Goal: Task Accomplishment & Management: Manage account settings

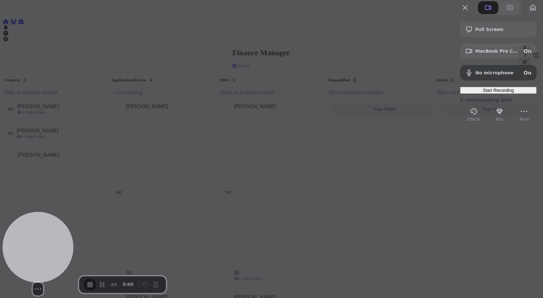
click at [40, 258] on div at bounding box center [38, 247] width 71 height 71
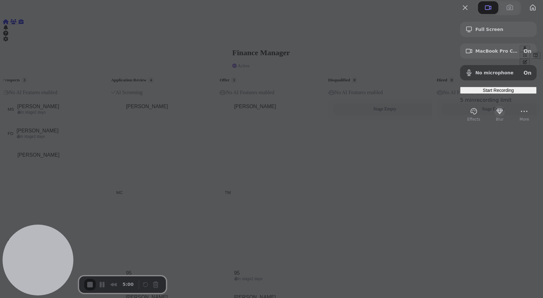
click at [494, 116] on button "Blur" at bounding box center [499, 111] width 10 height 10
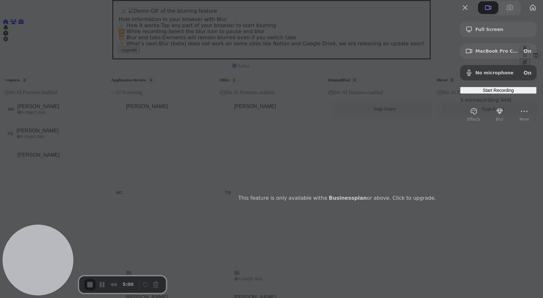
click at [137, 52] on span "Upgrade" at bounding box center [129, 50] width 16 height 5
click at [129, 16] on button "close" at bounding box center [123, 11] width 10 height 10
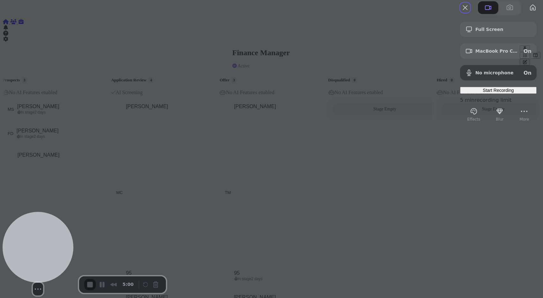
click at [48, 261] on div at bounding box center [38, 247] width 71 height 71
click at [43, 284] on button "Resize medium" at bounding box center [48, 289] width 10 height 10
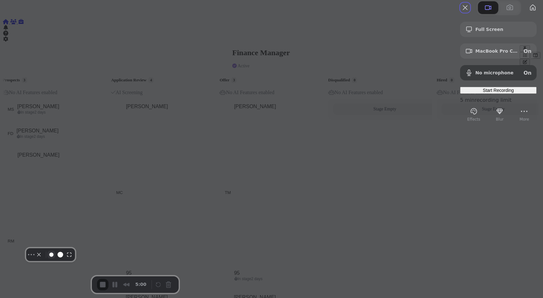
click at [55, 258] on button "Resize small" at bounding box center [52, 255] width 8 height 8
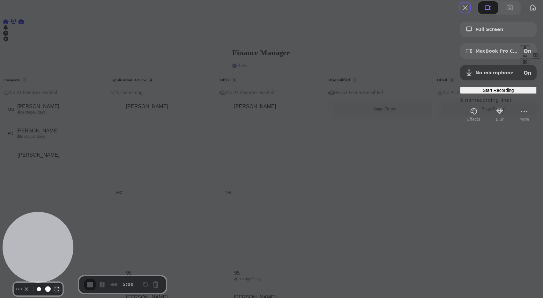
click at [54, 285] on button "Resize large" at bounding box center [57, 289] width 8 height 8
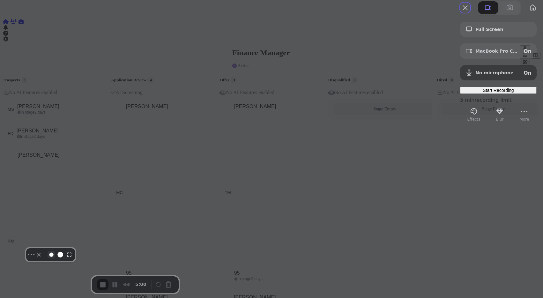
click at [55, 258] on button "Resize small" at bounding box center [52, 255] width 8 height 8
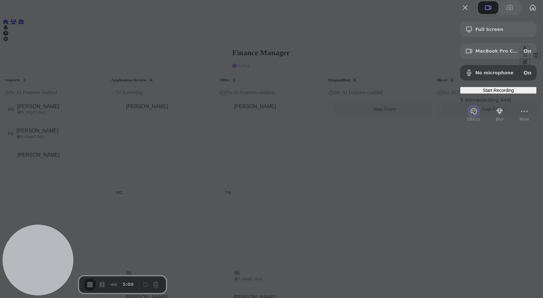
click at [469, 116] on button "Effects" at bounding box center [474, 111] width 10 height 10
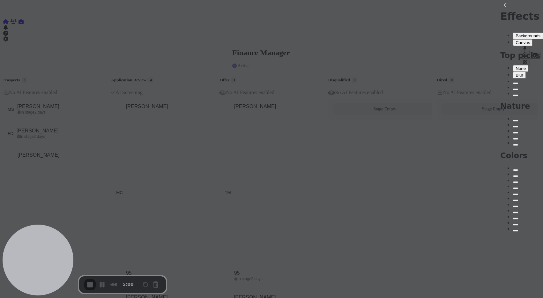
click at [513, 39] on button "Canvas" at bounding box center [522, 42] width 19 height 7
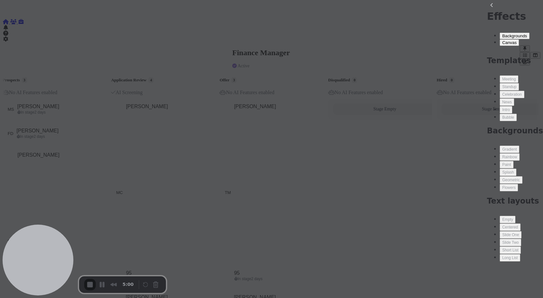
click at [499, 33] on button "Backgrounds" at bounding box center [514, 36] width 30 height 7
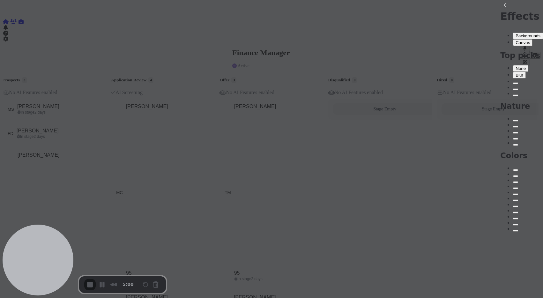
click at [515, 73] on span "Blur" at bounding box center [519, 75] width 8 height 5
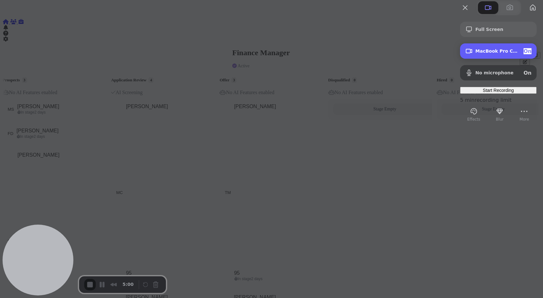
click at [475, 54] on span "MacBook Pro Camera (0000:0001)" at bounding box center [496, 50] width 43 height 5
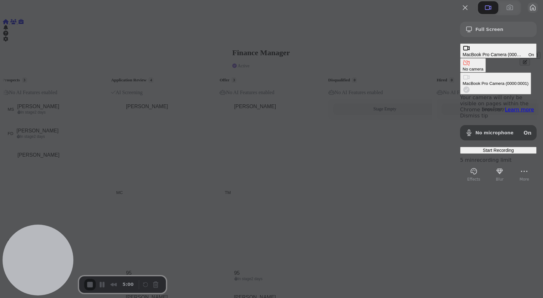
click at [528, 13] on button "My library" at bounding box center [533, 8] width 10 height 10
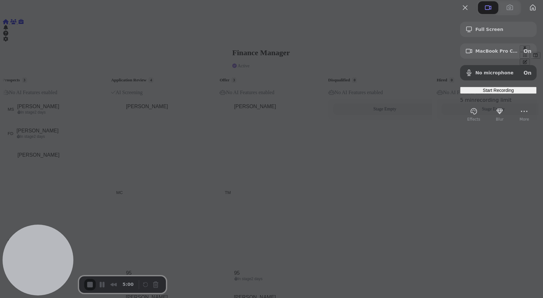
click at [16, 18] on div at bounding box center [271, 149] width 543 height 298
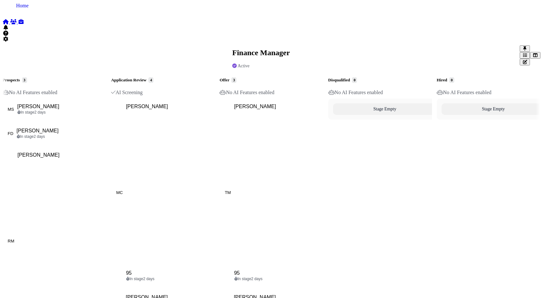
click at [9, 19] on icon at bounding box center [6, 21] width 6 height 5
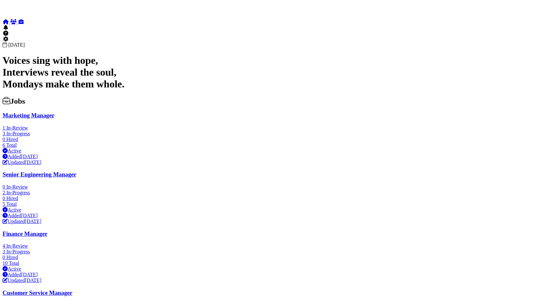
type textarea "**********"
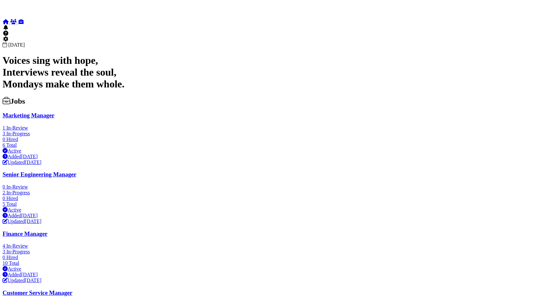
click at [348, 97] on div at bounding box center [272, 97] width 538 height 0
click at [324, 97] on div at bounding box center [272, 97] width 538 height 0
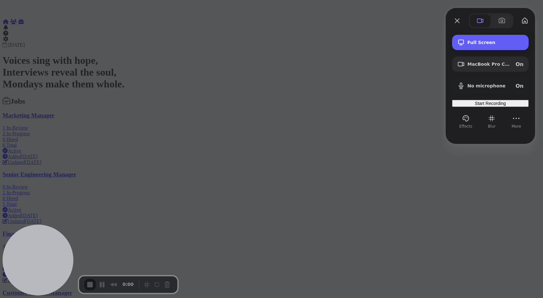
click at [485, 41] on span "Full Screen" at bounding box center [495, 42] width 56 height 5
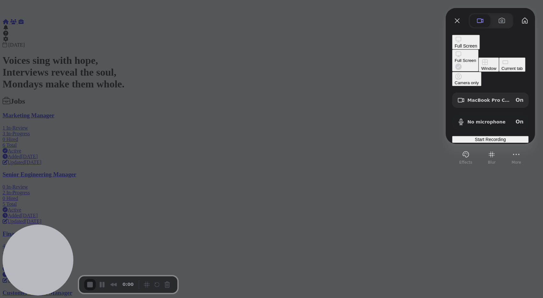
click at [501, 71] on div "Current tab" at bounding box center [511, 68] width 21 height 5
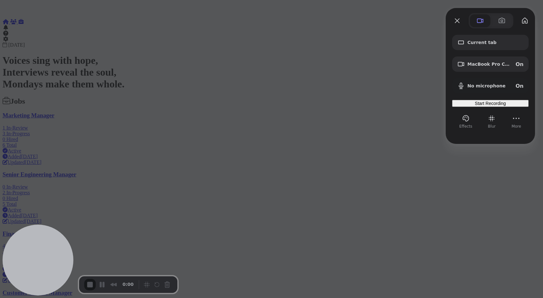
click at [475, 106] on span "Start Recording" at bounding box center [490, 103] width 31 height 5
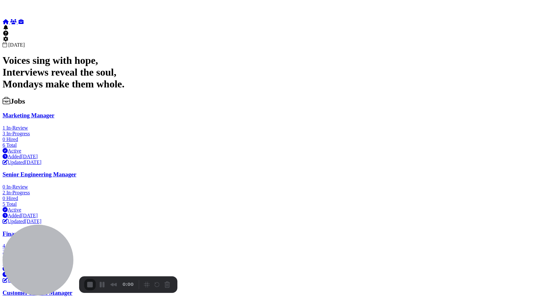
click at [273, 288] on div "3" at bounding box center [271, 301] width 543 height 6
click at [89, 284] on span "End Recording" at bounding box center [91, 285] width 8 height 8
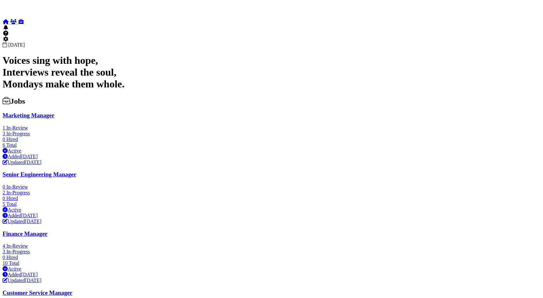
click at [185, 55] on h1 "Voices sing with hope, Interviews reveal the soul, Mondays make them whole." at bounding box center [272, 72] width 538 height 35
click at [261, 42] on div "Monday, September 08 Voices sing with hope, Interviews reveal the soul, Mondays…" at bounding box center [272, 66] width 538 height 48
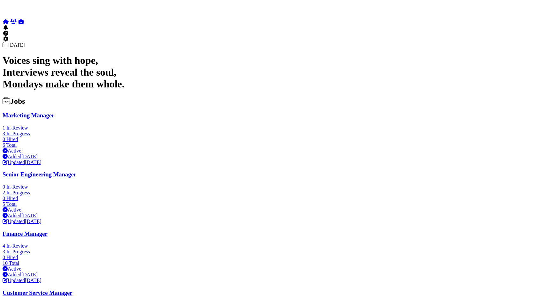
type textarea "**********"
click at [18, 24] on icon at bounding box center [21, 21] width 6 height 5
select select "**********"
select select "**"
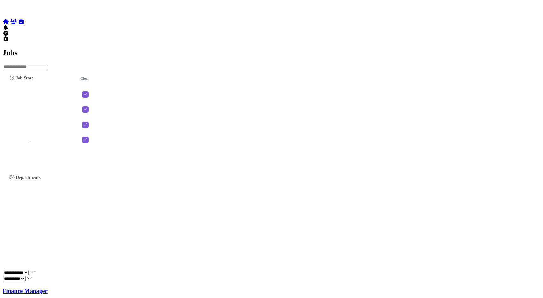
click at [153, 287] on h3 "Finance Manager" at bounding box center [272, 290] width 538 height 7
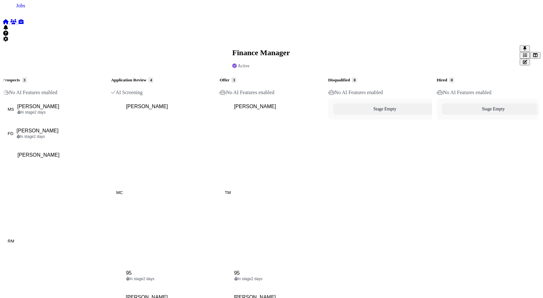
click at [18, 24] on icon at bounding box center [21, 21] width 6 height 5
select select "**********"
select select "**"
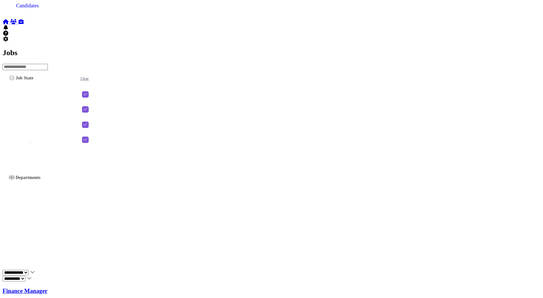
click at [13, 24] on icon at bounding box center [13, 21] width 6 height 5
select select "**********"
select select "**"
click at [48, 64] on input "search" at bounding box center [25, 67] width 45 height 6
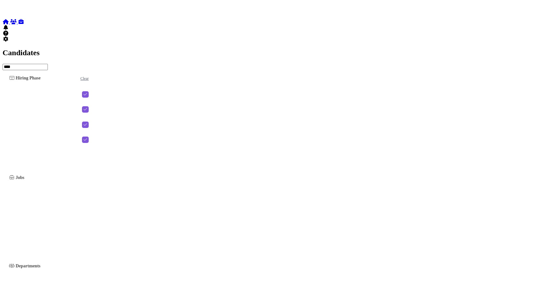
type input "****"
type textarea "**********"
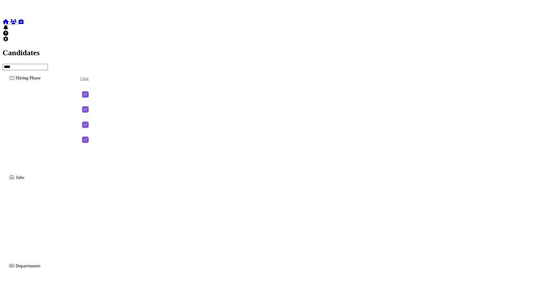
scroll to position [138, 0]
click at [9, 19] on icon at bounding box center [6, 21] width 6 height 5
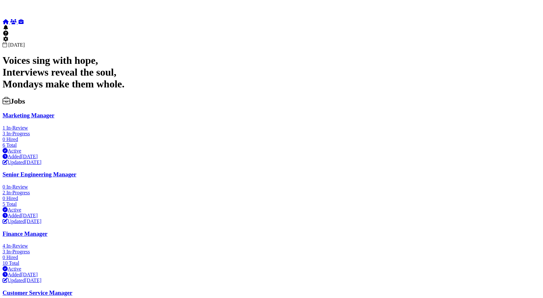
click at [79, 171] on div "Senior Engineering Manager 0 In-Review 2 In-Progress 0 Hired 5 Total Active Add…" at bounding box center [272, 197] width 538 height 53
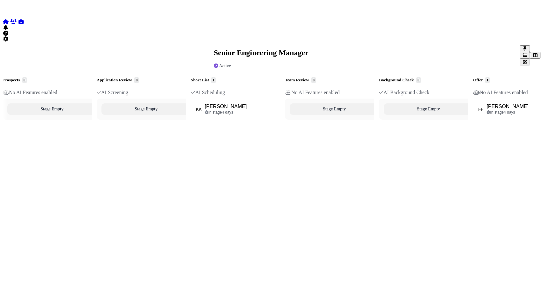
click at [522, 60] on icon "button" at bounding box center [524, 62] width 5 height 4
select select "********"
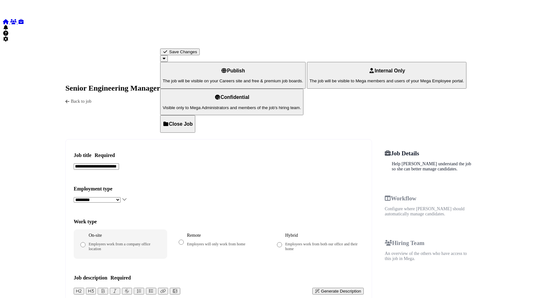
click at [312, 288] on button "Generate Description" at bounding box center [337, 291] width 51 height 7
click at [197, 49] on div "Save Changes" at bounding box center [180, 51] width 34 height 5
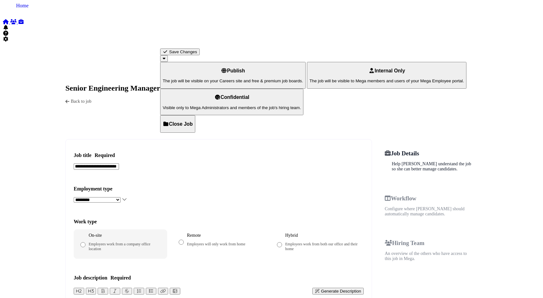
click at [9, 19] on icon at bounding box center [6, 21] width 6 height 5
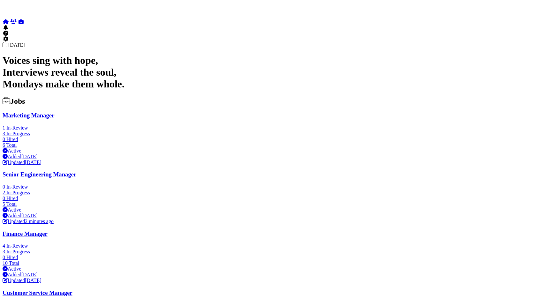
click at [227, 55] on h1 "Voices sing with hope, Interviews reveal the soul, Mondays make them whole." at bounding box center [272, 72] width 538 height 35
click at [312, 97] on div at bounding box center [272, 97] width 538 height 0
click at [227, 55] on h1 "Voices sing with hope, Interviews reveal the soul, Mondays make them whole." at bounding box center [272, 72] width 538 height 35
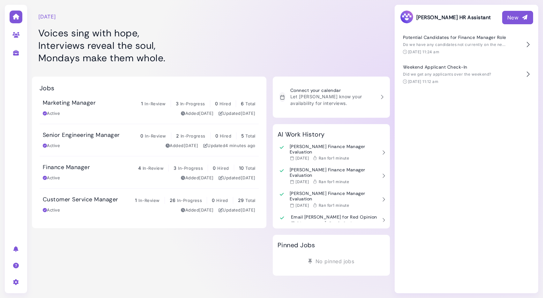
click at [511, 19] on div "New" at bounding box center [517, 18] width 21 height 8
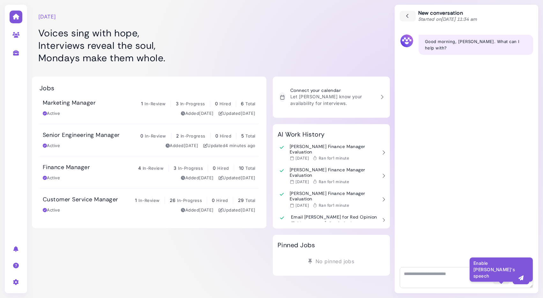
click at [495, 277] on button "button" at bounding box center [501, 278] width 17 height 12
click at [463, 276] on textarea at bounding box center [466, 277] width 133 height 21
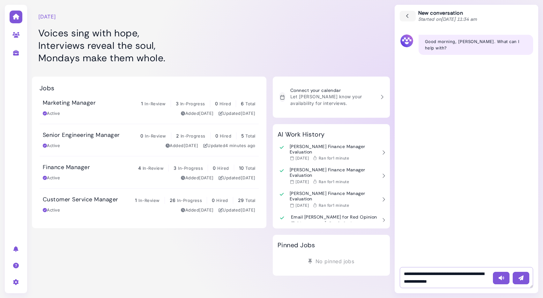
type textarea "**********"
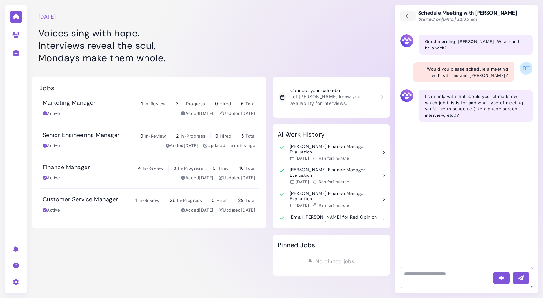
click at [429, 276] on textarea at bounding box center [466, 277] width 133 height 21
type textarea "*"
type textarea "**********"
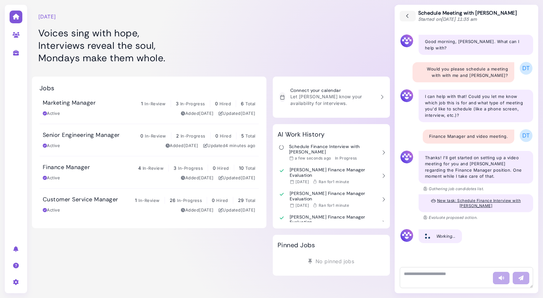
click at [478, 198] on span "New task: Schedule Finance Interview with Tony" at bounding box center [479, 203] width 84 height 10
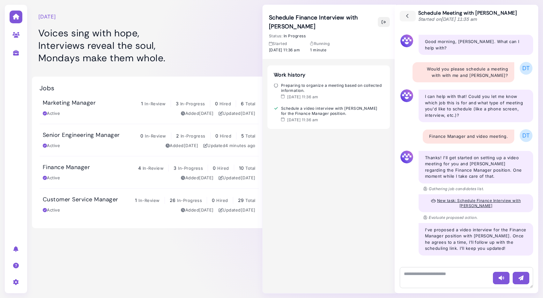
click at [385, 19] on icon "button" at bounding box center [383, 22] width 5 height 7
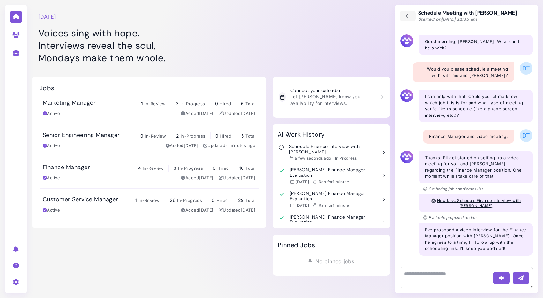
click at [268, 40] on div "Monday, September 08 Voices sing with hope, Interviews reveal the soul, Mondays…" at bounding box center [211, 33] width 358 height 67
click at [15, 281] on icon at bounding box center [15, 282] width 7 height 6
click at [41, 257] on icon at bounding box center [44, 257] width 6 height 4
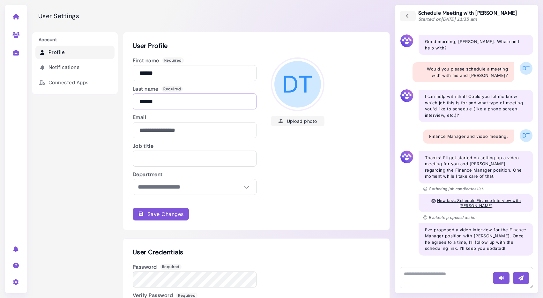
drag, startPoint x: 161, startPoint y: 101, endPoint x: 108, endPoint y: 100, distance: 53.0
click at [108, 100] on div "**********" at bounding box center [211, 195] width 358 height 326
type input "******"
click at [144, 216] on div "Save Changes" at bounding box center [161, 214] width 46 height 8
select select
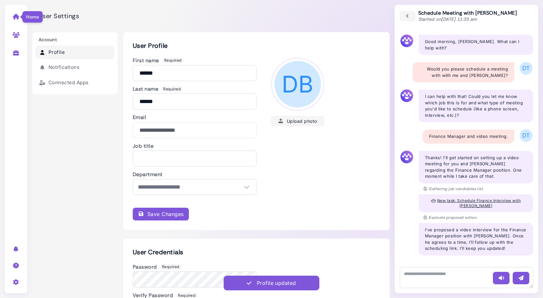
click at [14, 17] on icon at bounding box center [15, 17] width 7 height 6
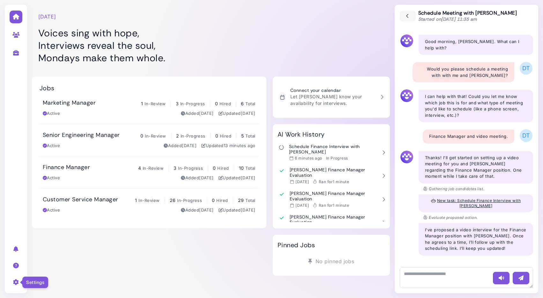
click at [16, 283] on icon at bounding box center [15, 282] width 7 height 6
click at [48, 256] on link "User settings" at bounding box center [70, 257] width 66 height 9
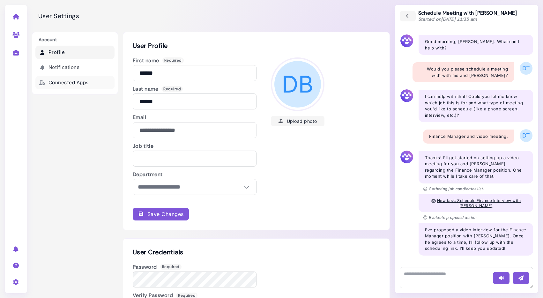
click at [72, 81] on link "Connected Apps" at bounding box center [74, 83] width 79 height 14
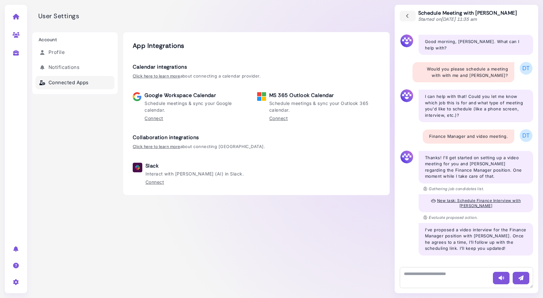
click at [156, 119] on link "Connect" at bounding box center [153, 118] width 18 height 7
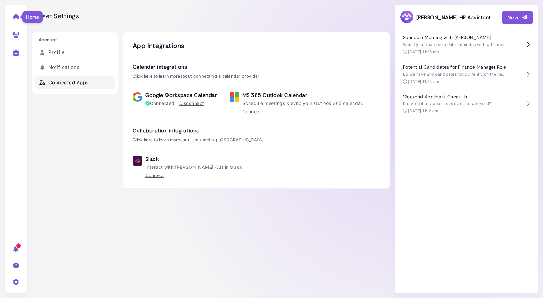
click at [18, 19] on icon at bounding box center [15, 17] width 7 height 6
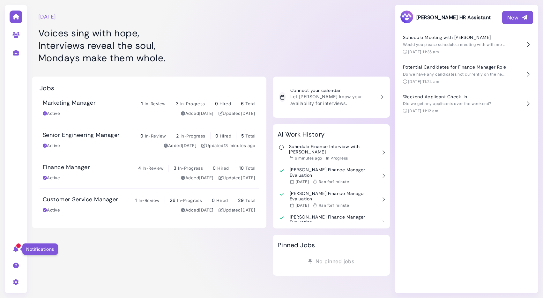
click at [18, 249] on icon at bounding box center [15, 249] width 7 height 6
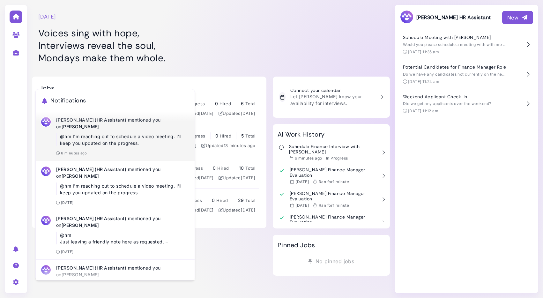
click at [107, 136] on p "@hm I'm reaching out to schedule a video meeting. I'll keep you updated on the …" at bounding box center [125, 139] width 130 height 13
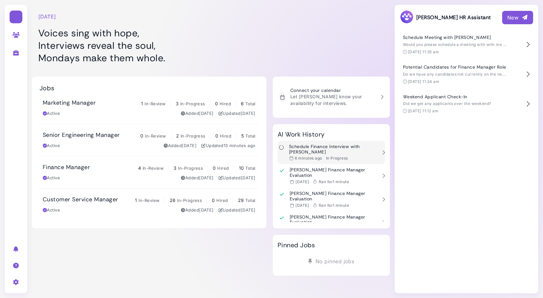
click at [307, 149] on div "Schedule Finance Interview with Tony 6 minutes ago In Progress" at bounding box center [333, 152] width 88 height 17
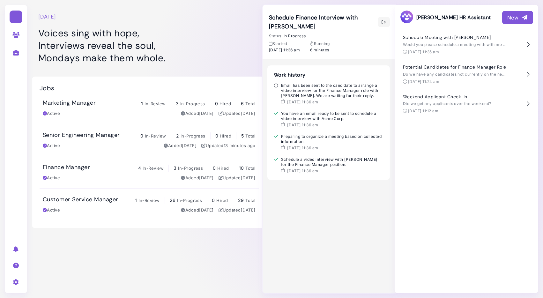
click at [229, 48] on h1 "Voices sing with hope, Interviews reveal the soul, Mondays make them whole." at bounding box center [149, 45] width 222 height 37
click at [15, 17] on icon at bounding box center [15, 17] width 7 height 6
click at [70, 167] on h3 "Finance Manager" at bounding box center [66, 167] width 47 height 7
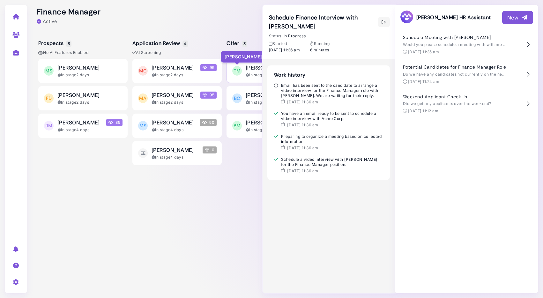
click at [235, 72] on span "TM" at bounding box center [237, 71] width 10 height 10
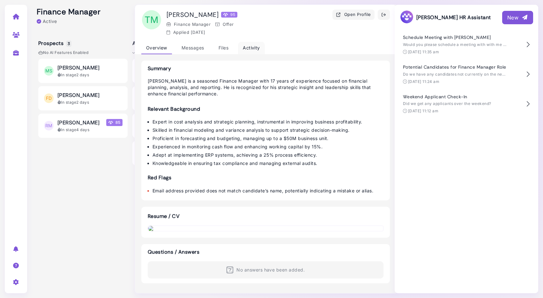
click at [254, 50] on div "Activity" at bounding box center [251, 48] width 27 height 12
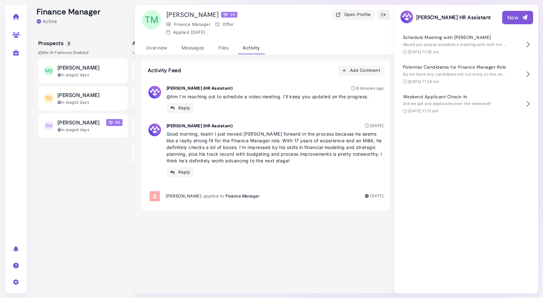
click at [384, 11] on icon "button" at bounding box center [383, 14] width 5 height 7
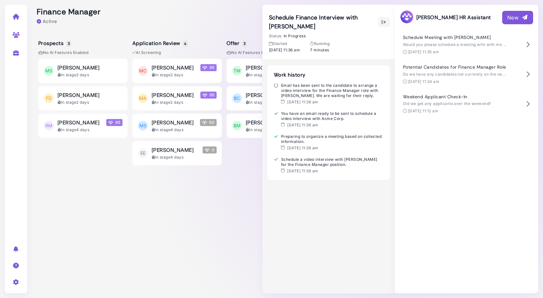
click at [191, 4] on div at bounding box center [211, 16] width 358 height 32
click at [385, 19] on icon "button" at bounding box center [383, 22] width 5 height 7
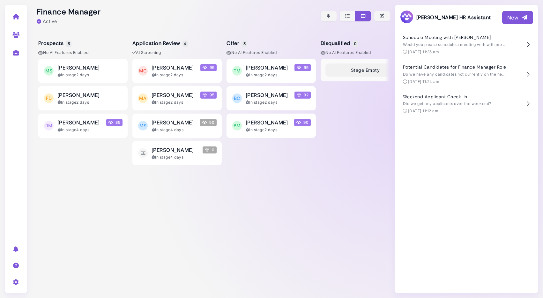
click at [239, 34] on div "Prospects 3 No AI Features enabled MS Martin Sheen In stage 2 days FD Frank Den…" at bounding box center [211, 165] width 358 height 266
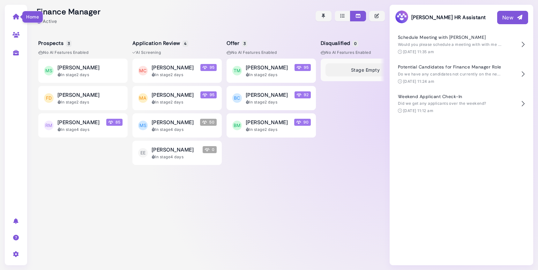
click at [15, 16] on icon at bounding box center [15, 17] width 7 height 6
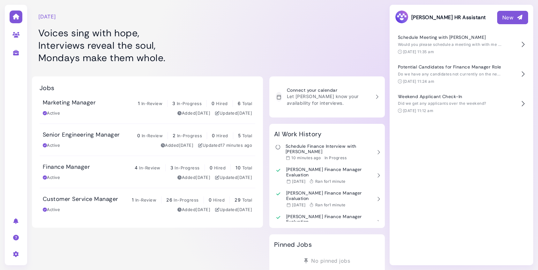
click at [247, 34] on h1 "Voices sing with hope, Interviews reveal the soul, Mondays make them whole." at bounding box center [147, 45] width 218 height 37
click at [250, 45] on h1 "Voices sing with hope, Interviews reveal the soul, Mondays make them whole." at bounding box center [147, 45] width 218 height 37
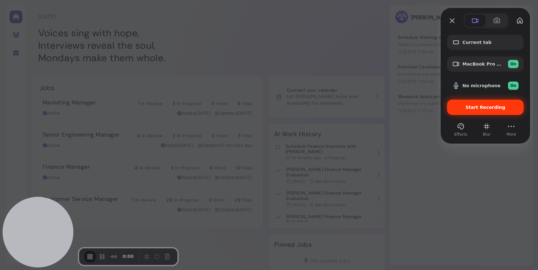
click at [462, 110] on span "Start Recording" at bounding box center [485, 107] width 66 height 5
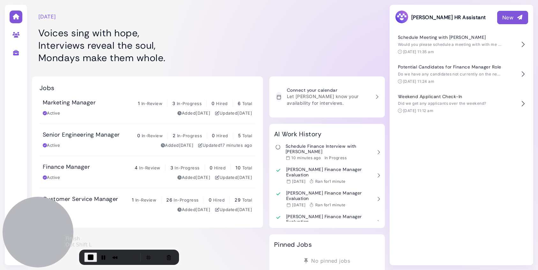
click at [87, 255] on span "End Recording" at bounding box center [91, 258] width 8 height 8
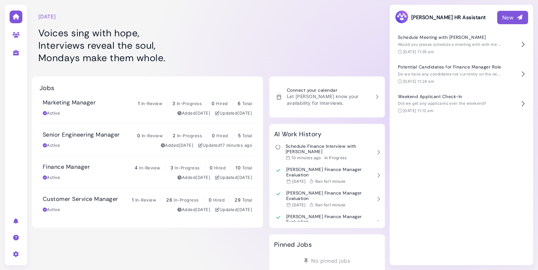
click at [185, 42] on h1 "Voices sing with hope, Interviews reveal the soul, Mondays make them whole." at bounding box center [147, 45] width 218 height 37
click at [175, 63] on h1 "Voices sing with hope, Interviews reveal the soul, Mondays make them whole." at bounding box center [147, 45] width 218 height 37
click at [113, 174] on div "Finance Manager 4 In-Review 3 In-Progress 0 Hired 10 Total Active Added [DATE] …" at bounding box center [147, 172] width 209 height 17
click at [503, 14] on div "New" at bounding box center [512, 18] width 21 height 8
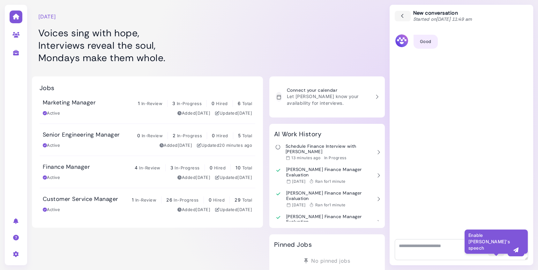
click at [497, 251] on icon "button" at bounding box center [496, 250] width 6 height 7
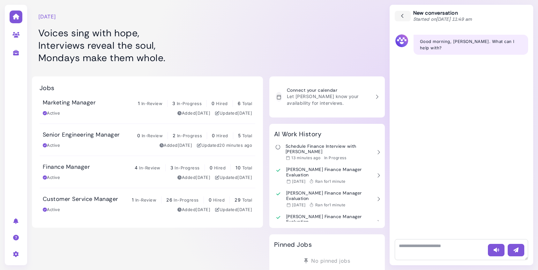
click at [328, 50] on div at bounding box center [326, 35] width 115 height 64
click at [403, 13] on icon "button" at bounding box center [403, 16] width 6 height 7
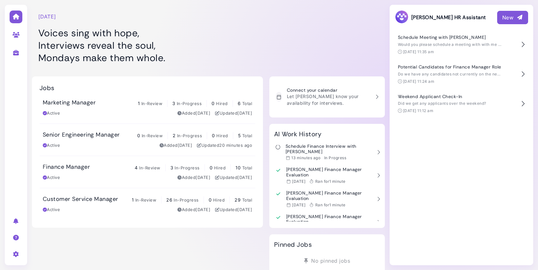
click at [340, 18] on div at bounding box center [326, 35] width 115 height 64
click at [508, 14] on div "New" at bounding box center [512, 18] width 21 height 8
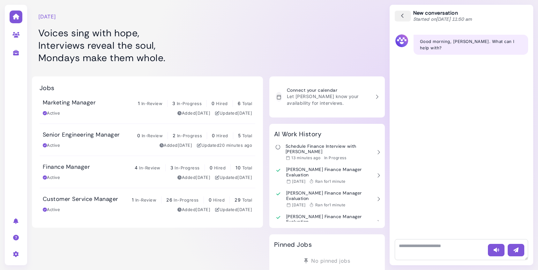
click at [401, 17] on icon "button" at bounding box center [403, 16] width 6 height 7
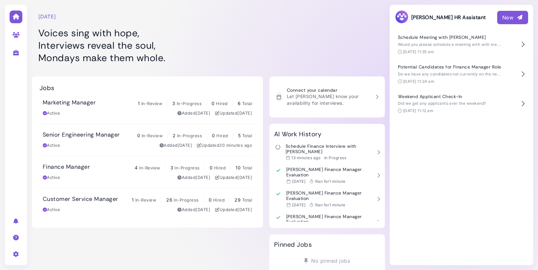
click at [149, 174] on div "Finance Manager 4 In-Review 3 In-Progress 0 Hired 10 Total Active Added [DATE] …" at bounding box center [147, 172] width 209 height 17
click at [100, 139] on div "Senior Engineering Manager 0 In-Review 2 In-Progress 0 Hired 5 Total Active Add…" at bounding box center [147, 139] width 209 height 17
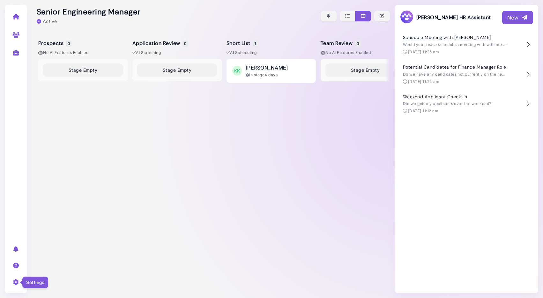
click at [14, 279] on icon at bounding box center [15, 282] width 7 height 6
click at [55, 158] on div "Stage Empty" at bounding box center [82, 174] width 89 height 230
click at [14, 281] on icon at bounding box center [15, 282] width 7 height 6
click at [46, 255] on icon at bounding box center [44, 257] width 6 height 4
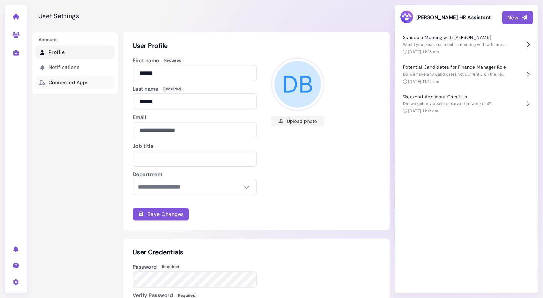
click at [81, 86] on link "Connected Apps" at bounding box center [74, 83] width 79 height 14
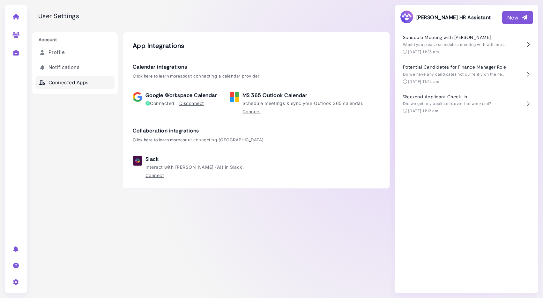
click at [160, 175] on link "Connect" at bounding box center [154, 175] width 18 height 7
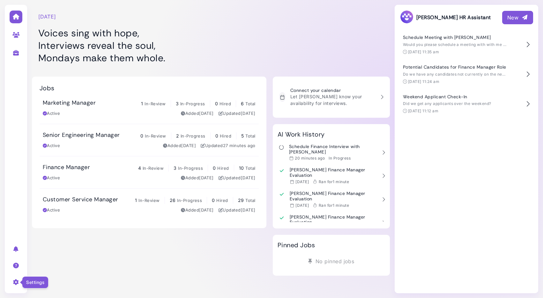
click at [13, 280] on icon at bounding box center [15, 282] width 7 height 6
click at [45, 258] on icon at bounding box center [44, 257] width 6 height 4
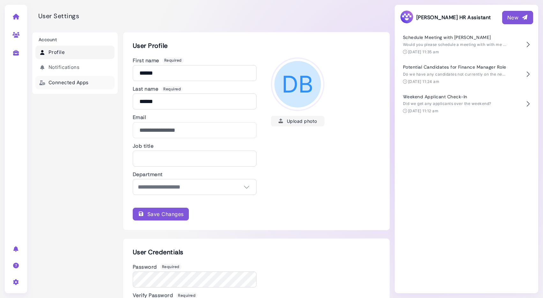
click at [74, 83] on link "Connected Apps" at bounding box center [74, 83] width 79 height 14
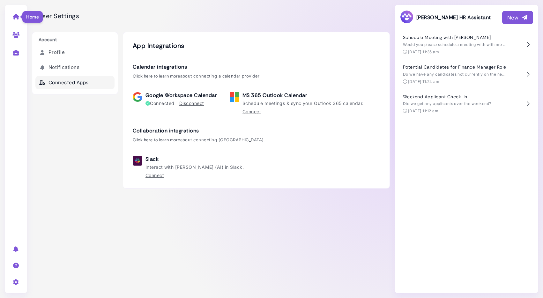
click at [16, 17] on icon at bounding box center [15, 17] width 7 height 6
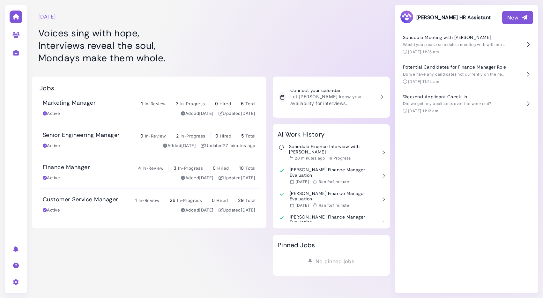
click at [243, 42] on h1 "Voices sing with hope, Interviews reveal the soul, Mondays make them whole." at bounding box center [149, 45] width 222 height 37
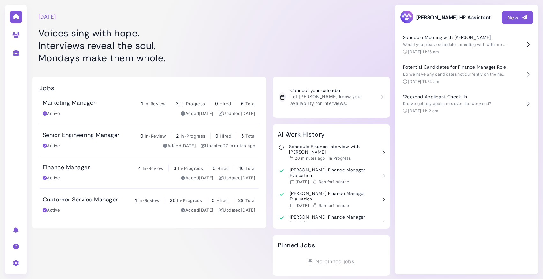
click at [513, 15] on div "New" at bounding box center [517, 18] width 21 height 8
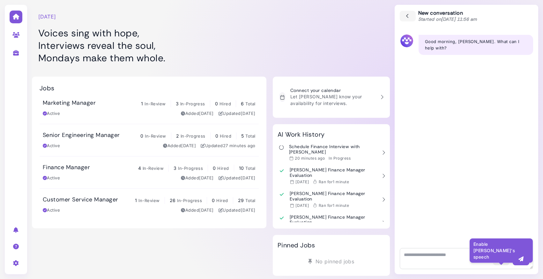
click at [497, 263] on button "button" at bounding box center [501, 259] width 17 height 12
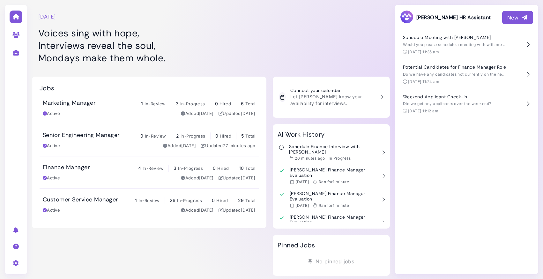
click at [512, 18] on div "New" at bounding box center [517, 18] width 21 height 8
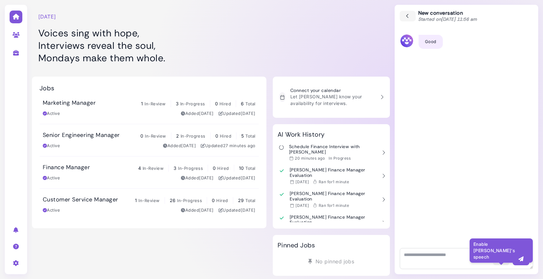
click at [499, 257] on icon "button" at bounding box center [501, 258] width 6 height 7
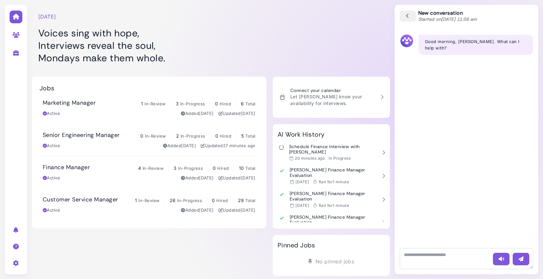
click at [407, 15] on icon "button" at bounding box center [408, 16] width 6 height 7
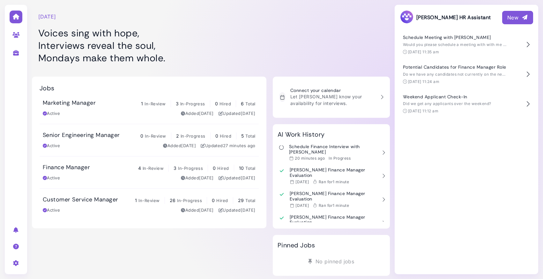
click at [512, 18] on div "New" at bounding box center [517, 18] width 21 height 8
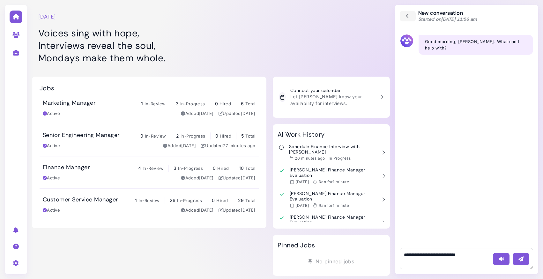
type textarea "**********"
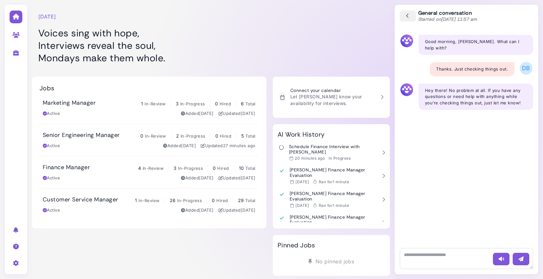
click at [409, 15] on icon "button" at bounding box center [408, 16] width 6 height 7
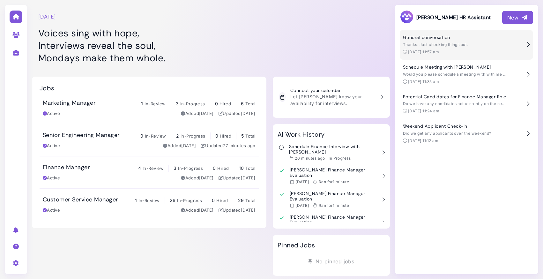
click at [454, 51] on div "[DATE] 11:57 am" at bounding box center [463, 52] width 120 height 6
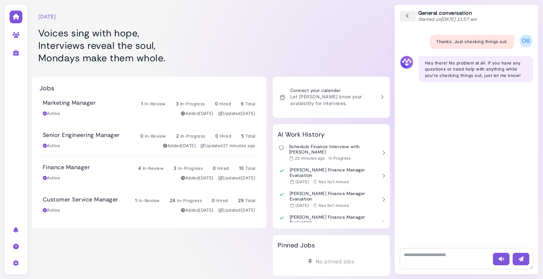
click at [409, 16] on icon "button" at bounding box center [408, 16] width 6 height 7
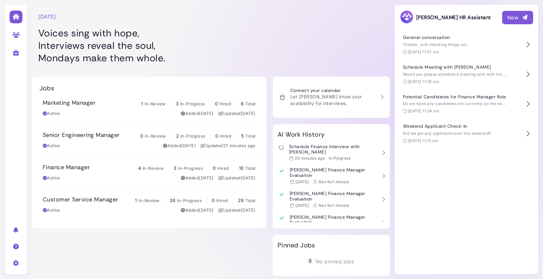
click at [351, 26] on div at bounding box center [331, 35] width 117 height 64
click at [508, 19] on div "New" at bounding box center [517, 18] width 21 height 8
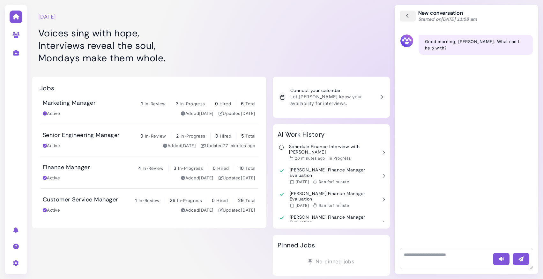
click at [412, 17] on button "button" at bounding box center [407, 16] width 17 height 11
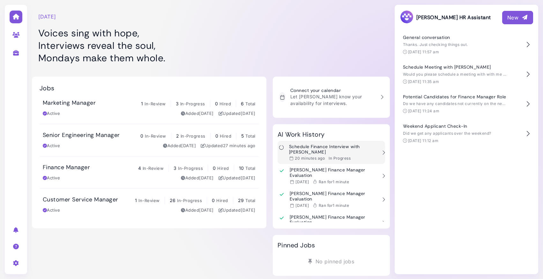
click at [320, 156] on time "20 minutes ago" at bounding box center [310, 158] width 30 height 5
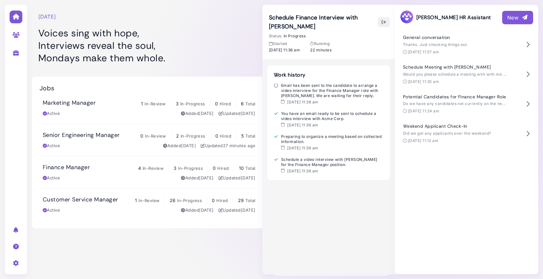
click at [383, 20] on icon "button" at bounding box center [383, 22] width 5 height 7
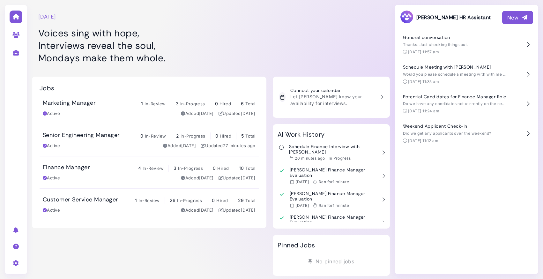
click at [111, 167] on div "Finance Manager 4 In-Review 3 In-Progress 0 Hired 10 Total" at bounding box center [149, 168] width 213 height 8
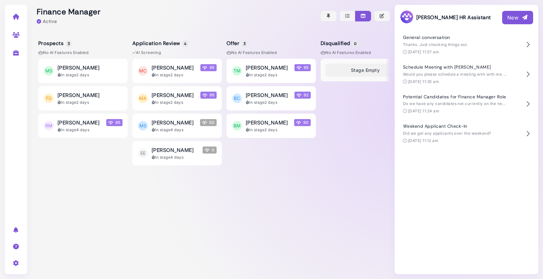
click at [17, 20] on link at bounding box center [16, 16] width 20 height 17
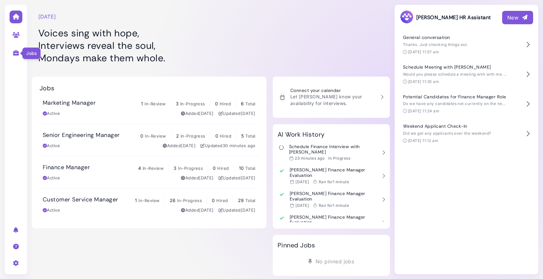
click at [19, 53] on icon at bounding box center [15, 53] width 7 height 6
select select "**********"
select select "**"
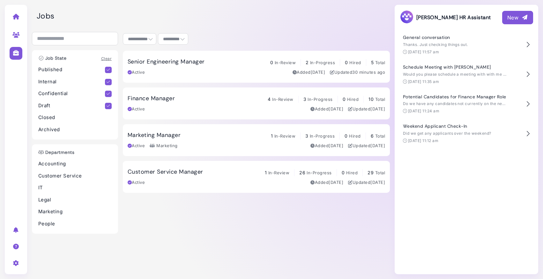
click at [170, 69] on div "Active Added [DATE] Updated 30 minutes ago" at bounding box center [256, 72] width 257 height 6
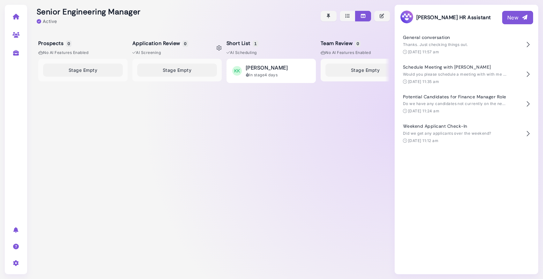
click at [219, 49] on icon at bounding box center [219, 47] width 5 height 5
select select "*******"
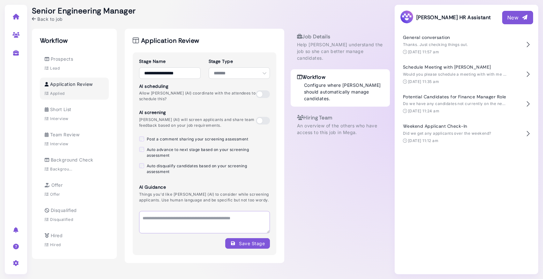
click at [173, 231] on textarea at bounding box center [204, 222] width 131 height 22
click at [170, 224] on textarea at bounding box center [204, 222] width 131 height 22
click at [236, 11] on div "Senior Engineering Manager Back to job" at bounding box center [211, 14] width 358 height 16
click at [44, 18] on span "Back to job" at bounding box center [49, 19] width 25 height 7
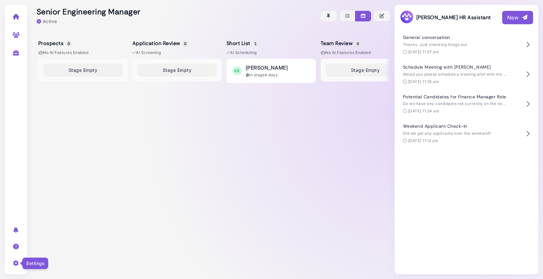
click at [14, 262] on icon at bounding box center [15, 263] width 7 height 6
click at [55, 184] on div "Stage Empty" at bounding box center [82, 164] width 89 height 211
click at [16, 18] on icon at bounding box center [15, 17] width 7 height 6
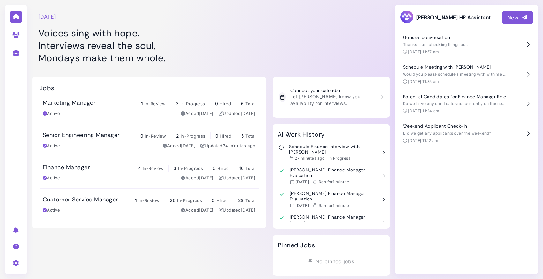
click at [241, 48] on h1 "Voices sing with hope, Interviews reveal the soul, Mondays make them whole." at bounding box center [149, 45] width 222 height 37
